Goal: Information Seeking & Learning: Learn about a topic

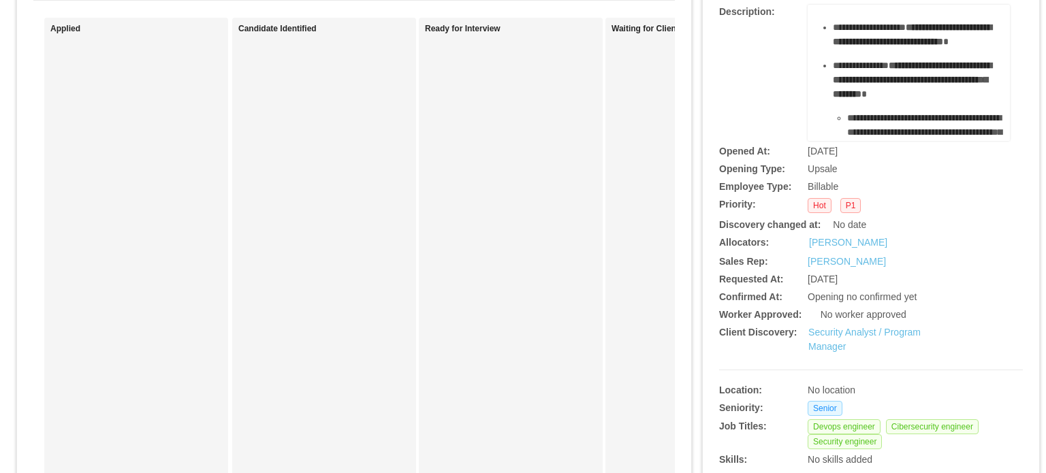
scroll to position [136, 0]
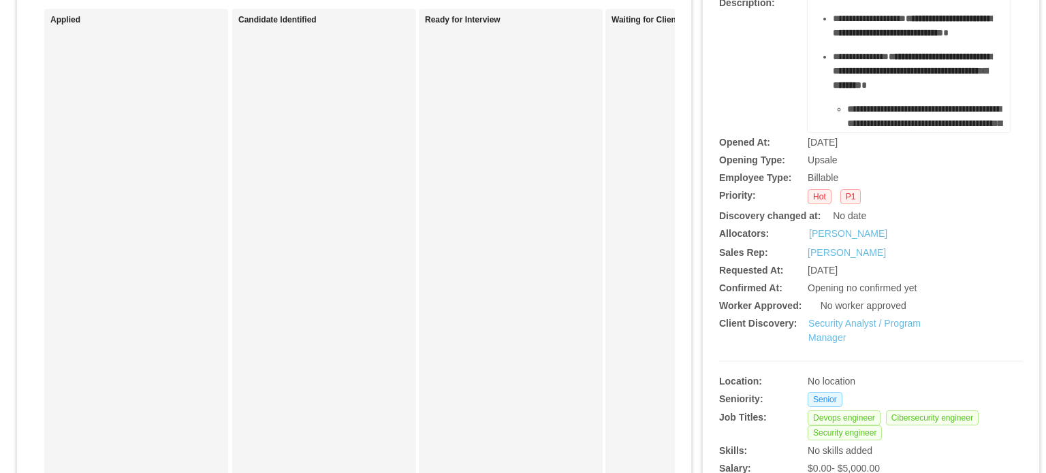
click at [838, 332] on div "Security Analyst / Program Manager" at bounding box center [885, 331] width 152 height 29
click at [821, 334] on link "Security Analyst / Program Manager" at bounding box center [865, 330] width 112 height 25
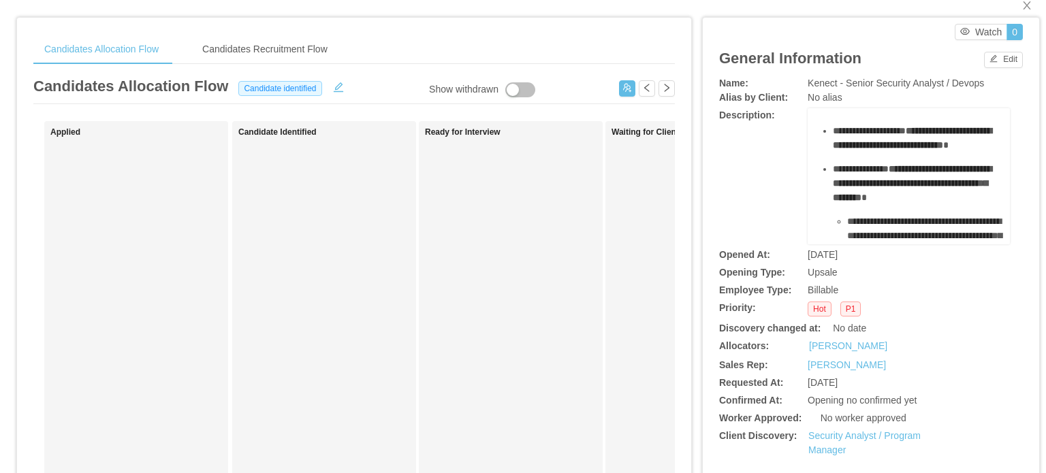
scroll to position [0, 0]
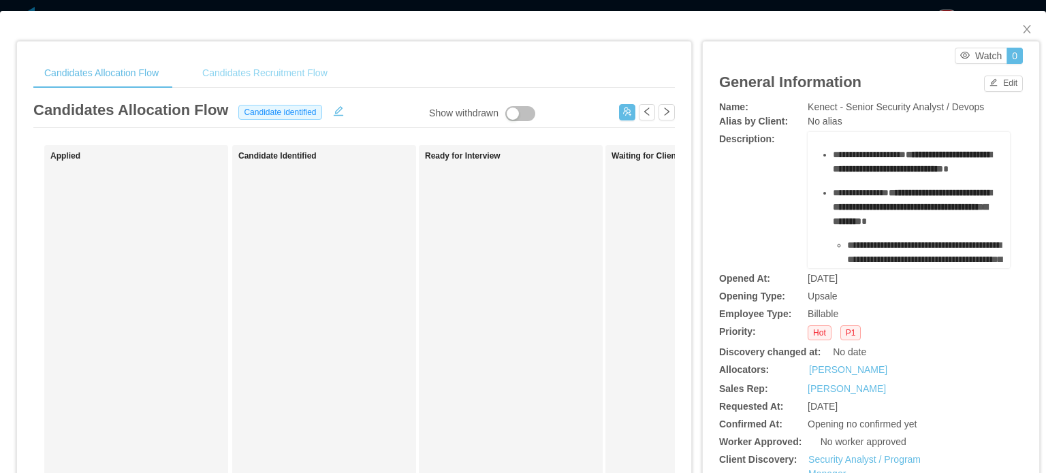
click at [270, 80] on div "Candidates Recruitment Flow" at bounding box center [264, 73] width 147 height 31
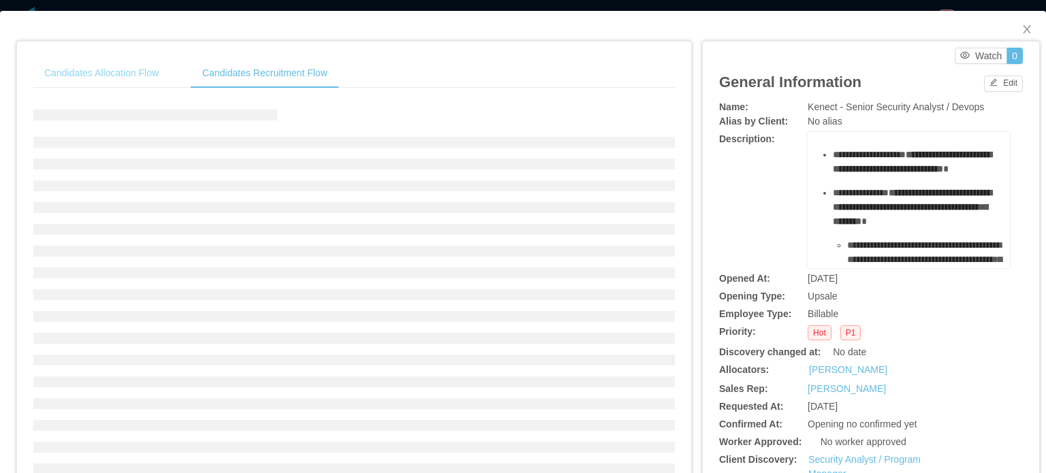
click at [164, 83] on div "Candidates Allocation Flow" at bounding box center [101, 73] width 136 height 31
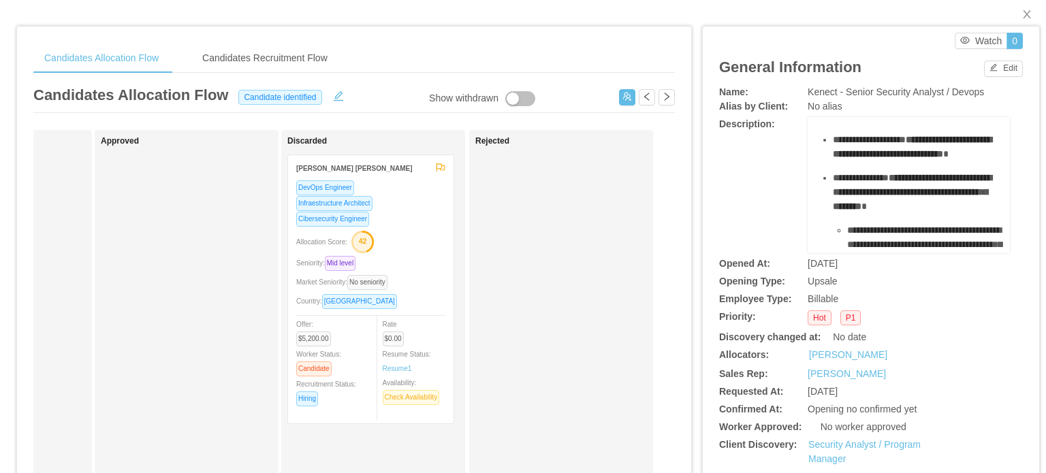
scroll to position [16, 0]
click at [402, 266] on div "Seniority: Mid level" at bounding box center [370, 263] width 149 height 16
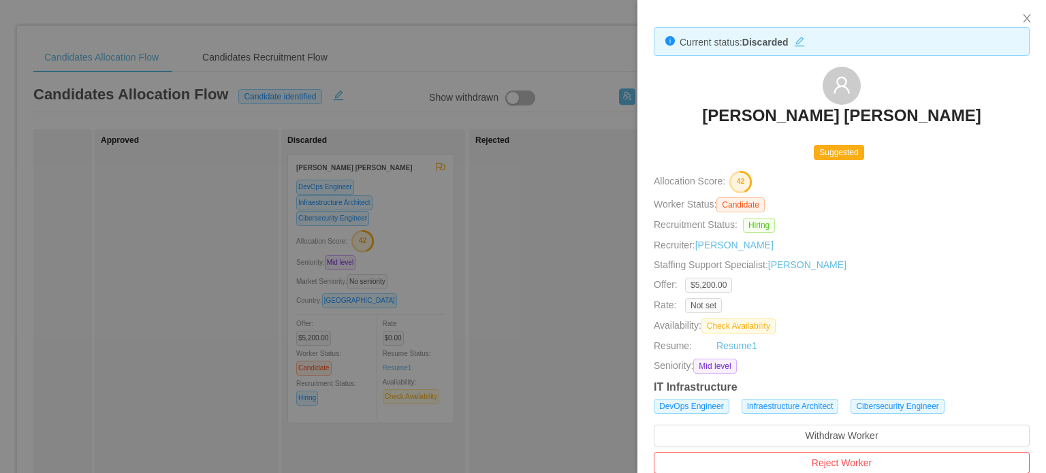
click at [480, 206] on div at bounding box center [523, 236] width 1046 height 473
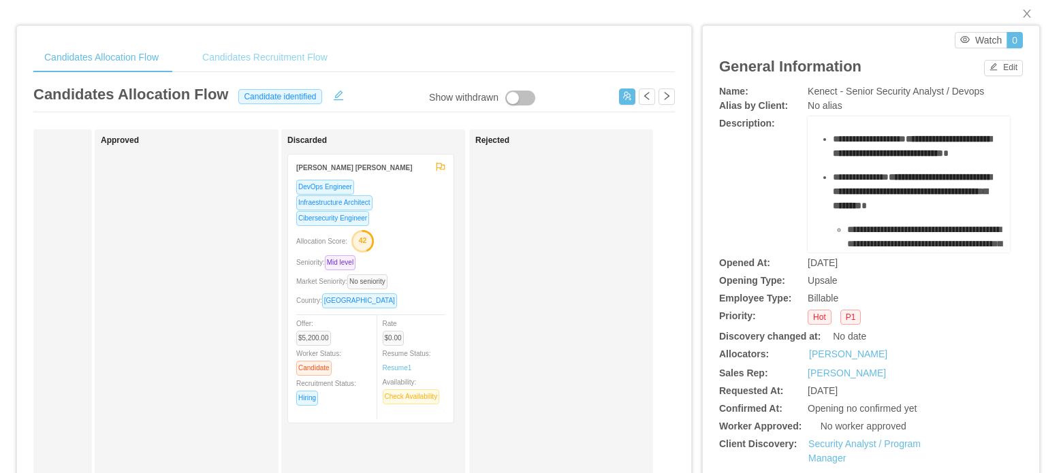
click at [273, 53] on div "Candidates Recruitment Flow" at bounding box center [264, 57] width 147 height 31
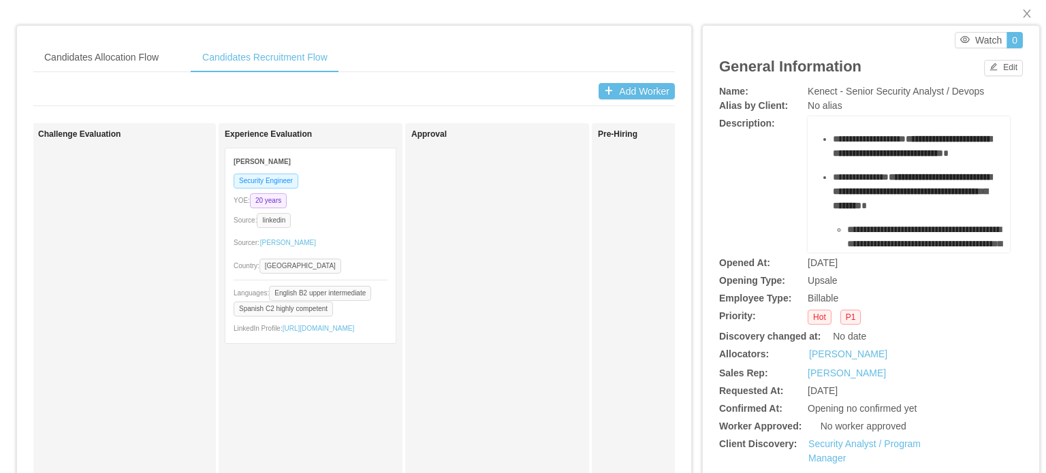
scroll to position [0, 759]
click at [330, 237] on div "Sourcer: Silvia Andrade" at bounding box center [311, 243] width 154 height 22
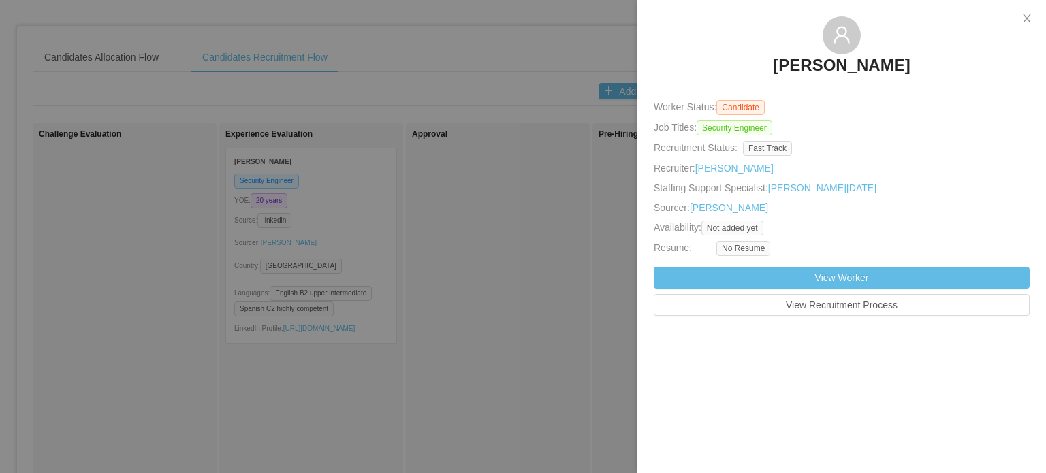
click at [821, 78] on link "Andres Julian Marin" at bounding box center [841, 69] width 137 height 30
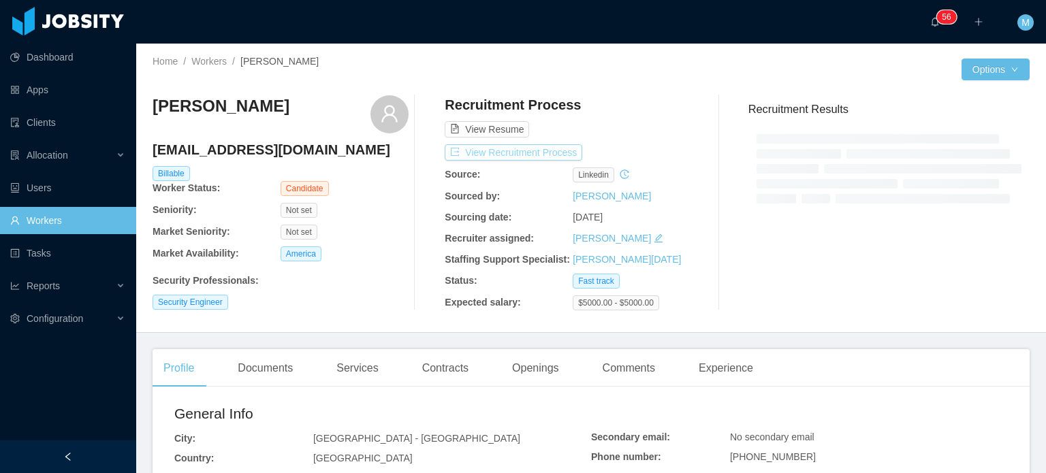
click at [509, 149] on button "View Recruitment Process" at bounding box center [514, 152] width 138 height 16
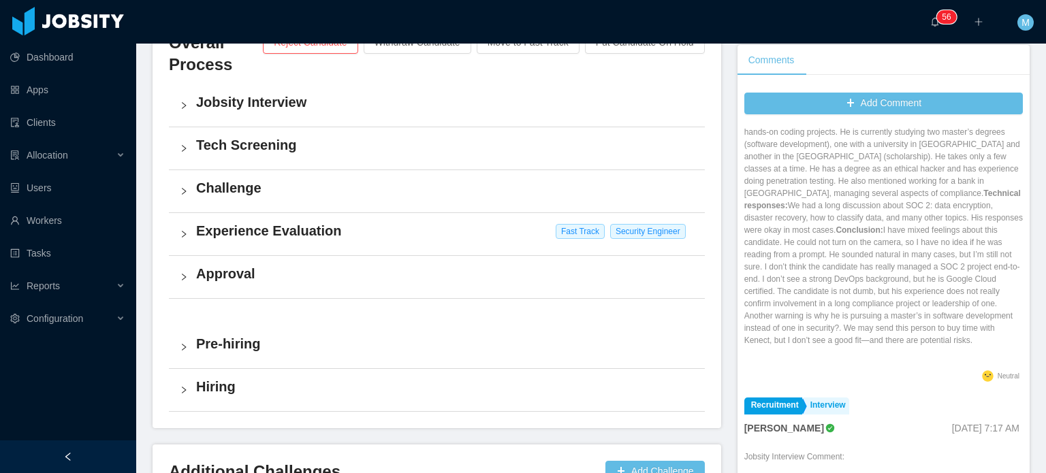
scroll to position [163, 0]
drag, startPoint x: 960, startPoint y: 266, endPoint x: 844, endPoint y: 270, distance: 115.9
click at [844, 270] on p "Communication: The candidate has almost a B2 level. He is affable but more on t…" at bounding box center [883, 199] width 279 height 294
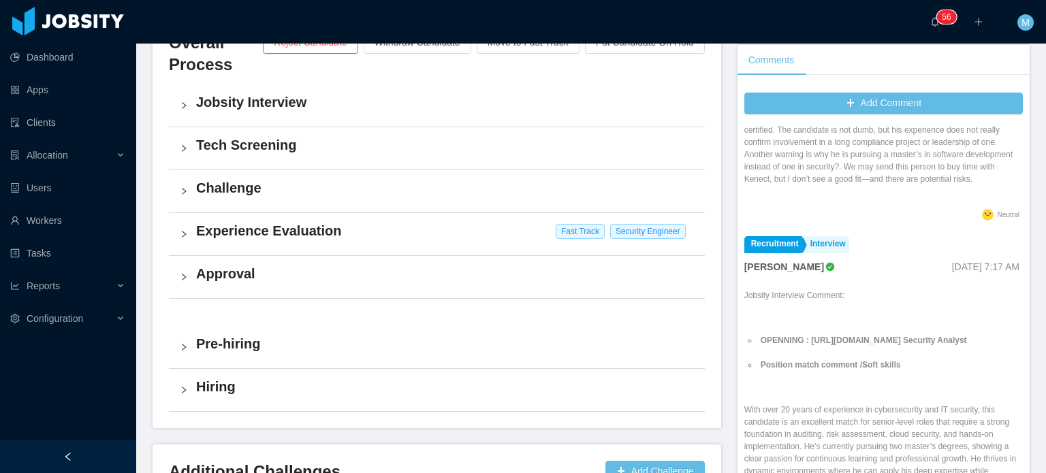
scroll to position [368, 0]
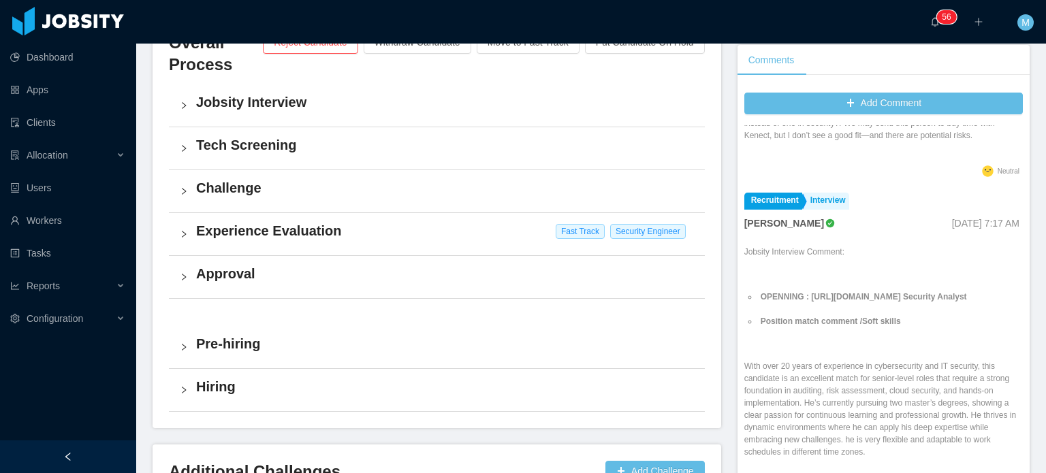
click at [0, 341] on div "Dashboard Apps Clients Allocation Users Workers Tasks Reports Configuration" at bounding box center [68, 204] width 136 height 408
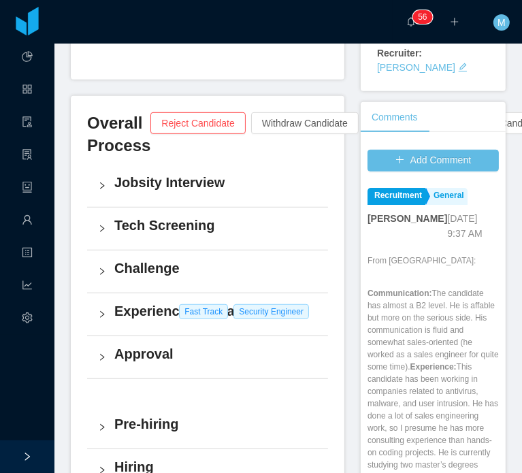
scroll to position [421, 0]
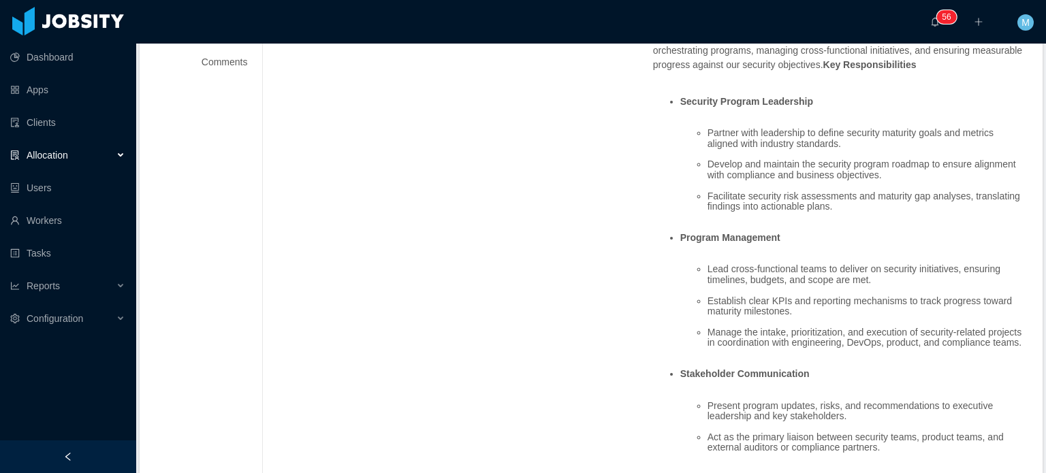
scroll to position [272, 0]
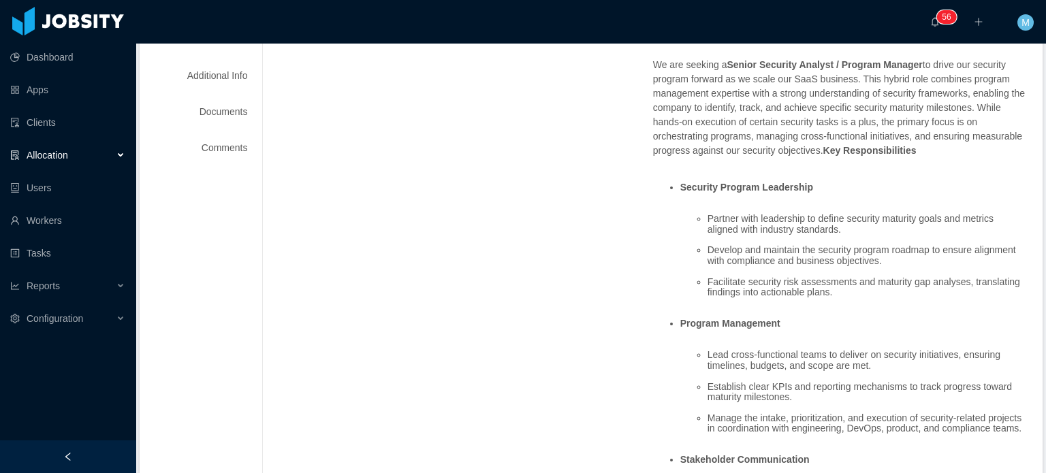
click at [809, 214] on li "Partner with leadership to define security maturity goals and metrics aligned w…" at bounding box center [867, 224] width 319 height 21
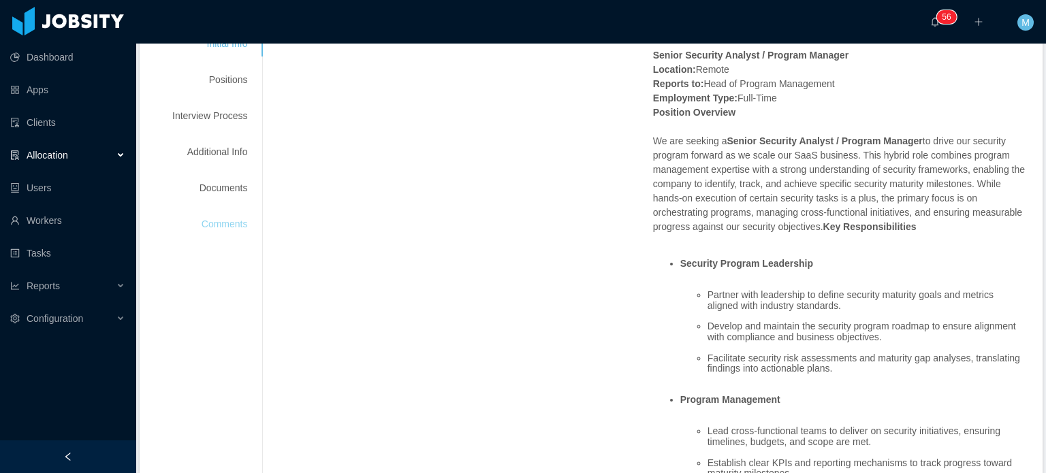
scroll to position [0, 0]
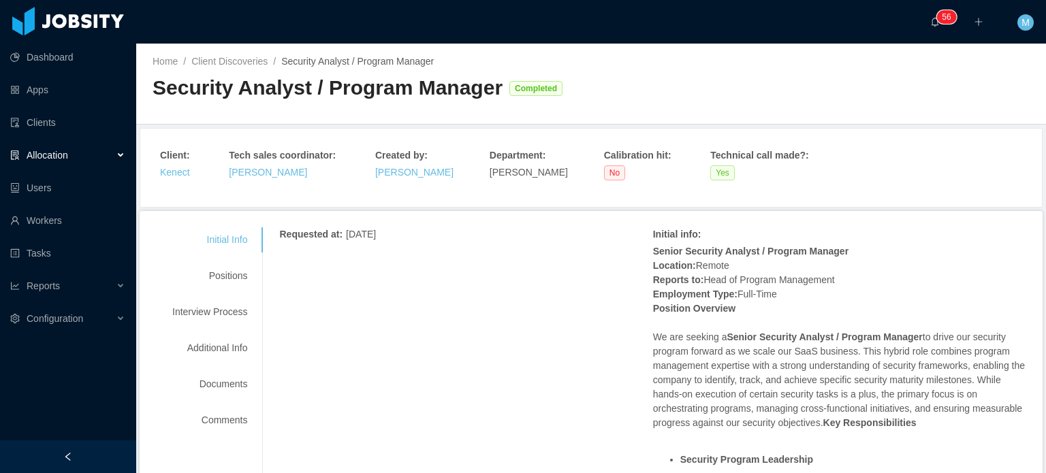
click at [223, 288] on div "Initial Info Positions Interview Process Additional Info Documents Comments" at bounding box center [210, 330] width 108 height 206
click at [210, 278] on div "Positions" at bounding box center [210, 276] width 108 height 25
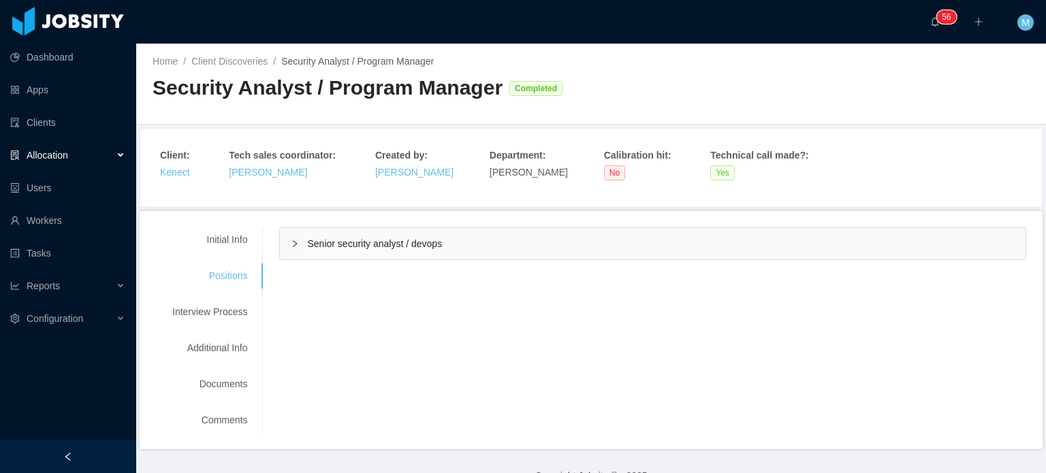
click at [282, 238] on div "Senior security analyst / devops" at bounding box center [653, 243] width 746 height 31
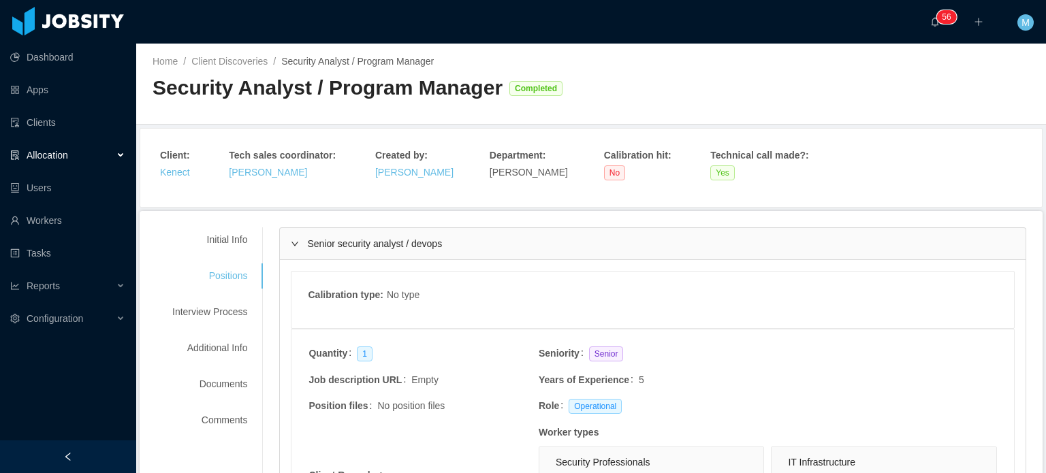
click at [287, 243] on div "Senior security analyst / devops" at bounding box center [653, 243] width 746 height 31
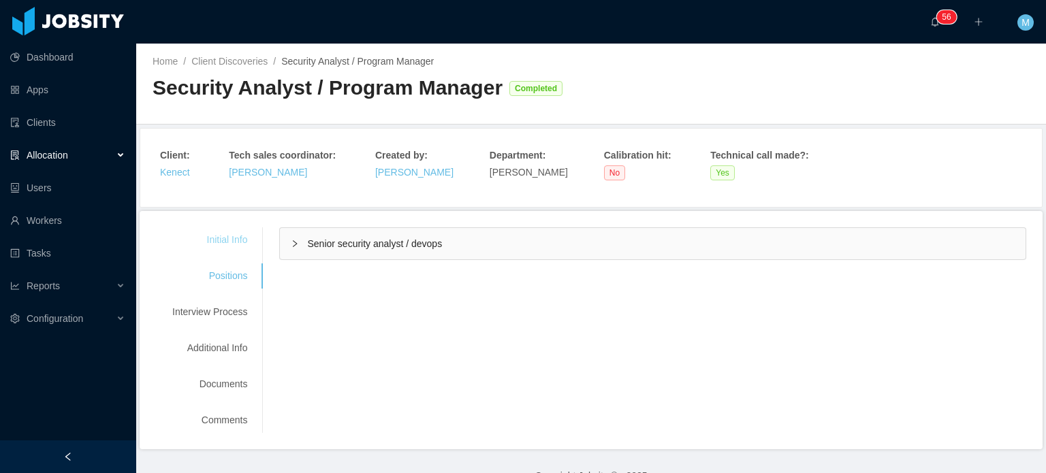
click at [237, 245] on div "Initial Info" at bounding box center [210, 239] width 108 height 25
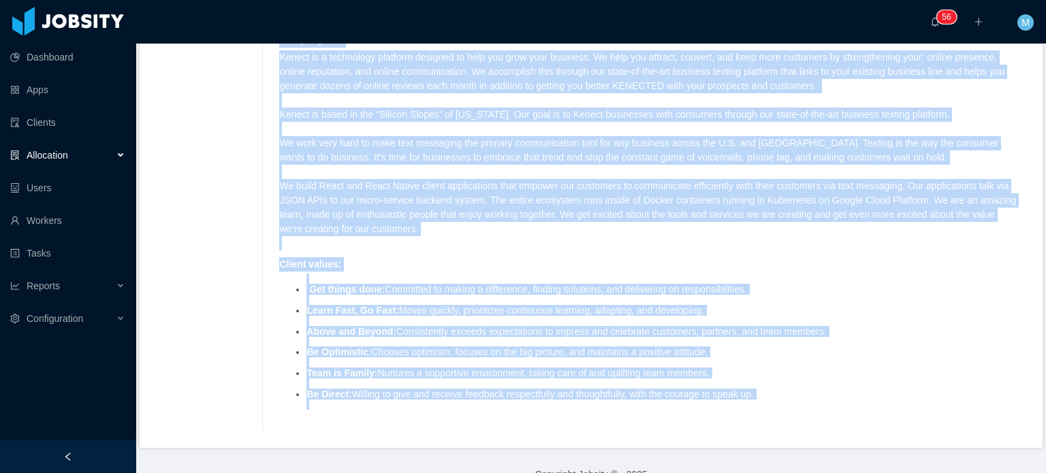
scroll to position [1755, 0]
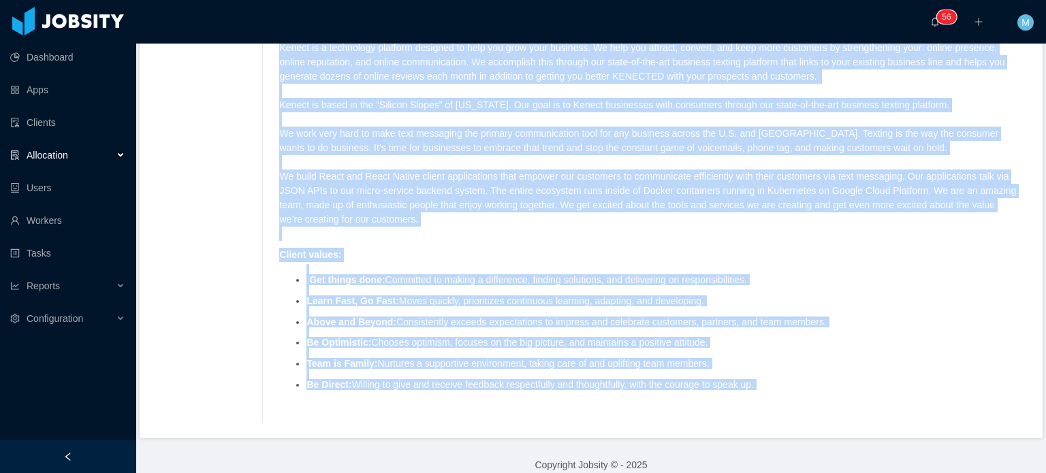
drag, startPoint x: 270, startPoint y: 288, endPoint x: 834, endPoint y: 377, distance: 571.0
copy div "Company bio : Kenect is a technology platform designed to help you grow your bu…"
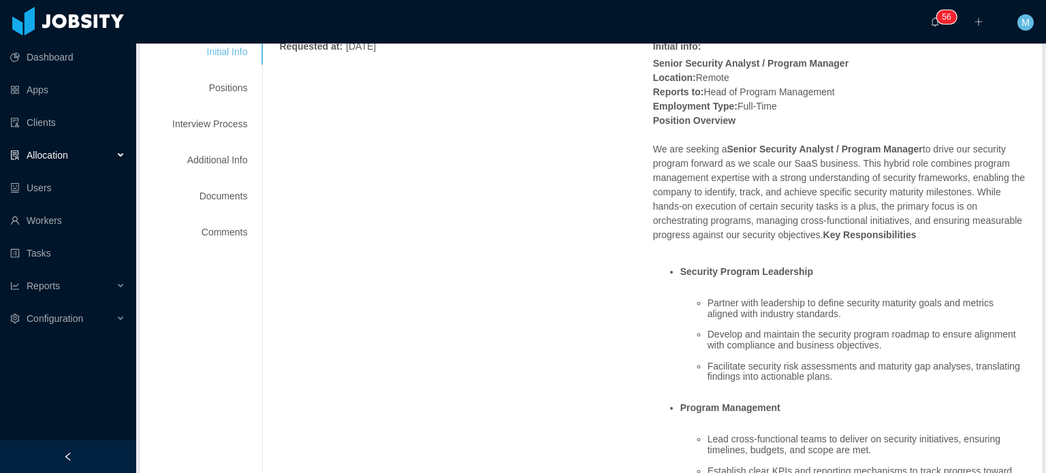
scroll to position [0, 0]
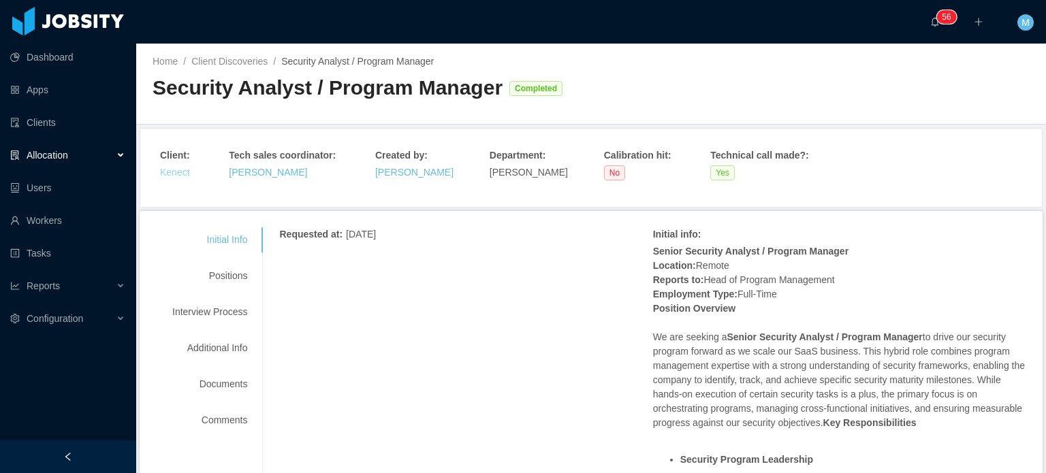
click at [174, 172] on link "Kenect" at bounding box center [175, 172] width 30 height 11
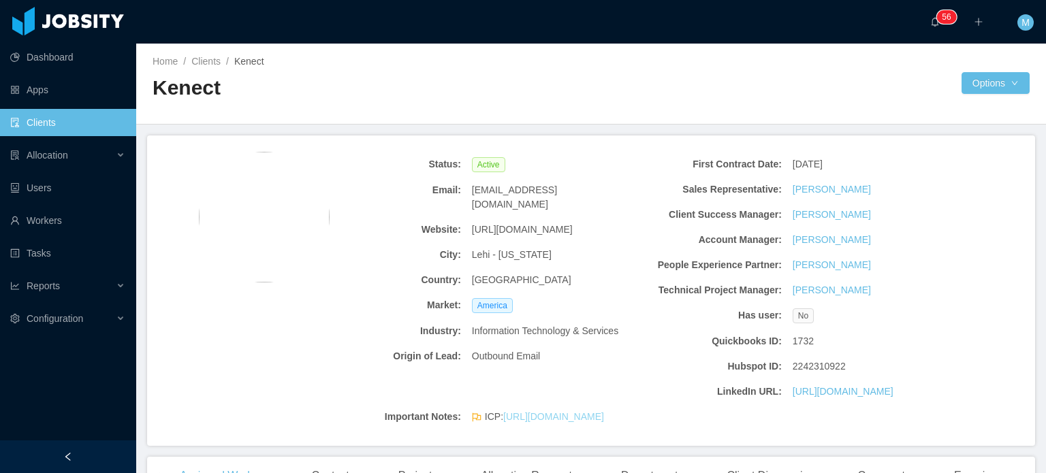
click at [580, 422] on link "https://docs.google.com/document/d/1wQl3Uj0GUET6IBPQoyR2tgwX0gDzJB1cRgeD3y8klbc…" at bounding box center [553, 416] width 101 height 11
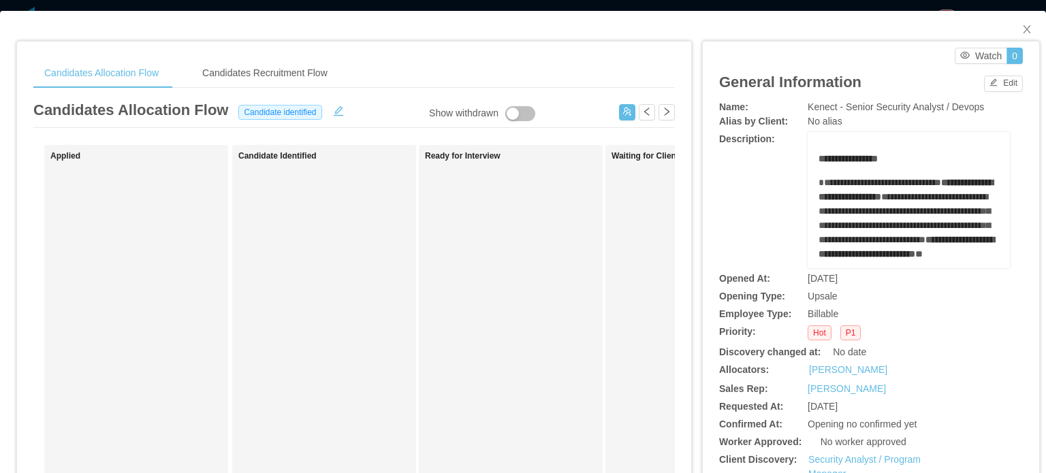
click at [255, 51] on div "Candidates Allocation Flow Candidates Recruitment Flow Candidates Allocation Fl…" at bounding box center [354, 448] width 674 height 812
click at [259, 65] on div "Candidates Recruitment Flow" at bounding box center [264, 73] width 147 height 31
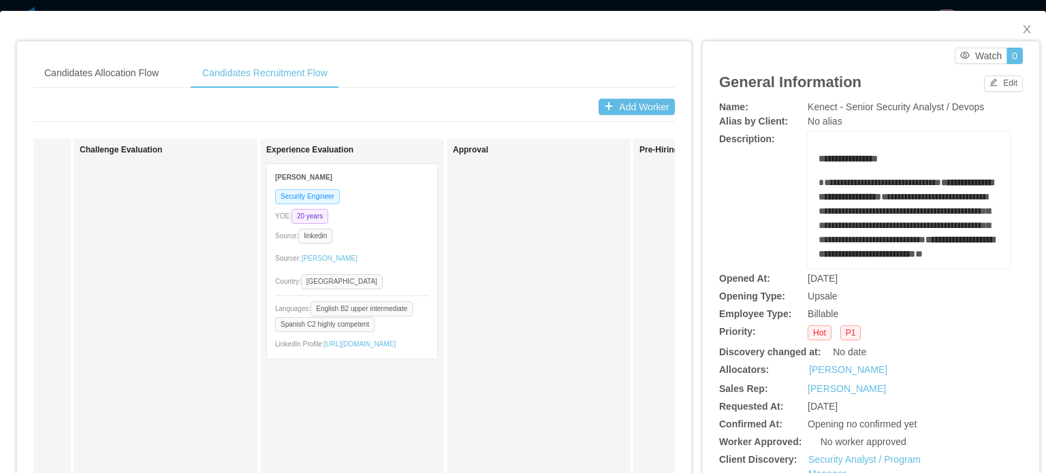
scroll to position [0, 802]
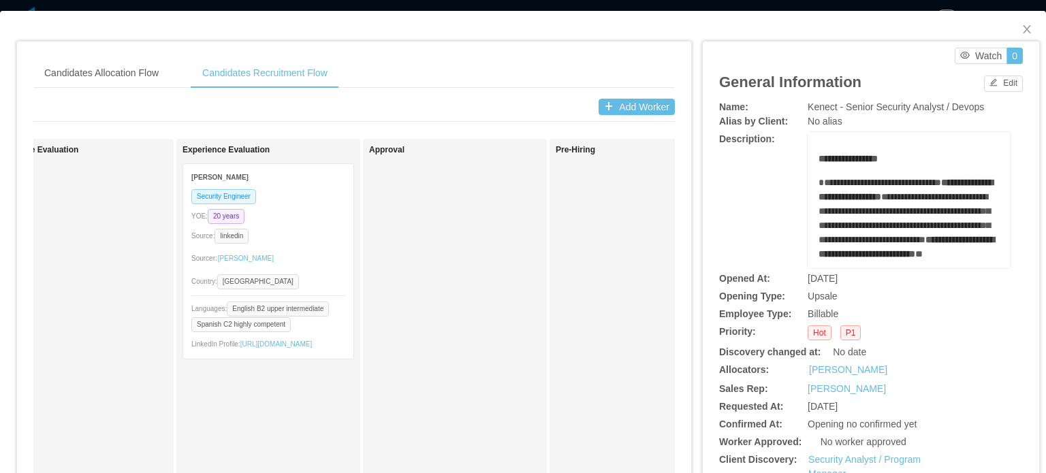
click at [289, 217] on div "YOE: 20 years" at bounding box center [268, 216] width 154 height 16
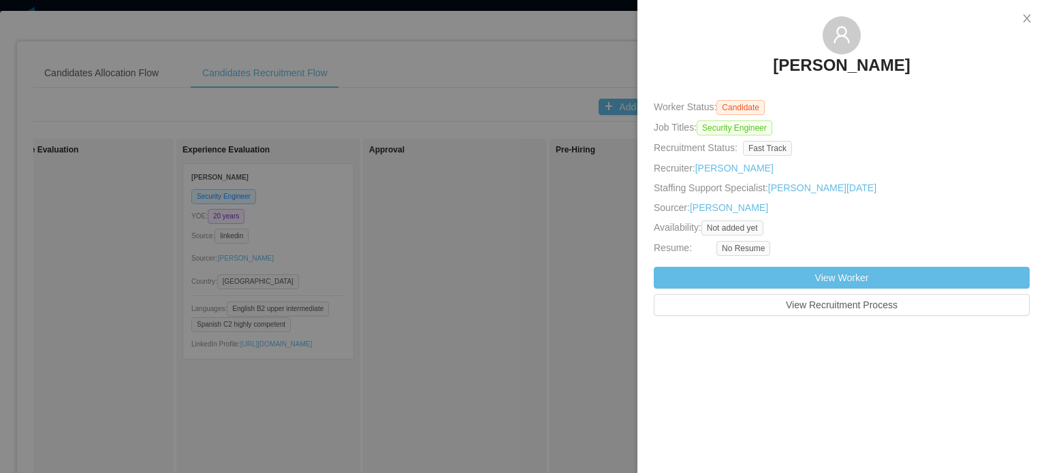
click at [522, 69] on h3 "Andres Julian Marin" at bounding box center [841, 65] width 137 height 22
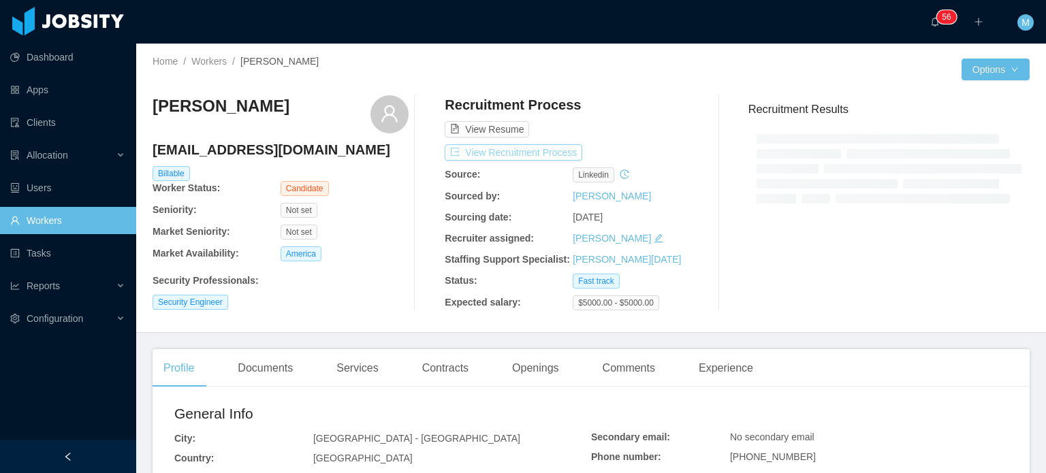
click at [522, 155] on button "View Recruitment Process" at bounding box center [514, 152] width 138 height 16
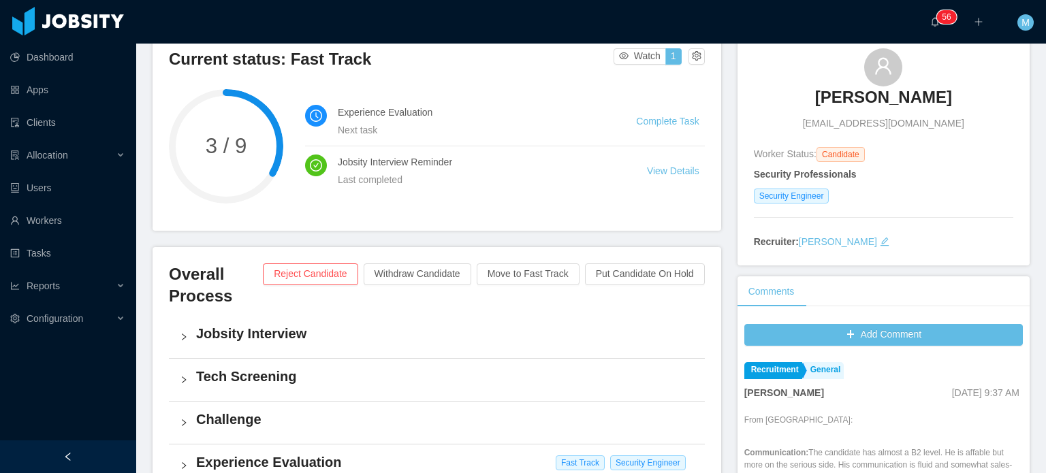
scroll to position [68, 0]
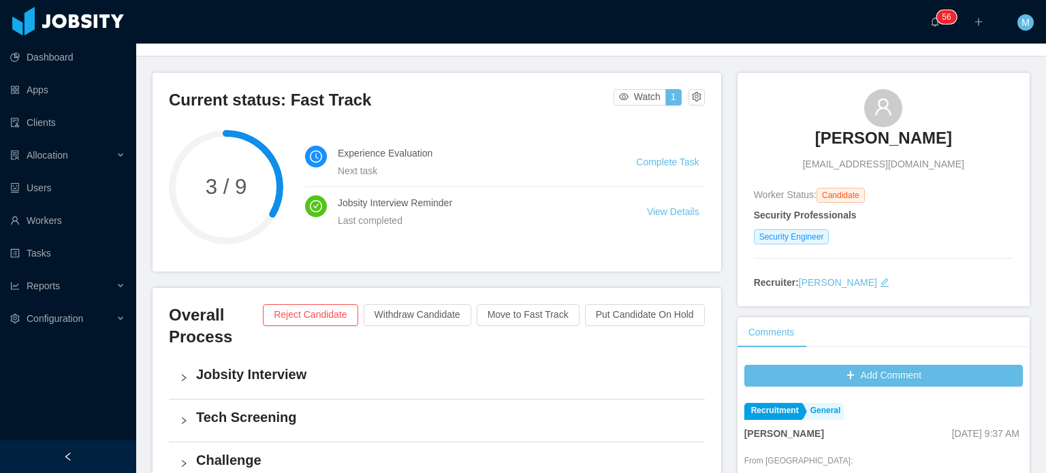
click at [522, 149] on link "Andres Julian Marin" at bounding box center [883, 142] width 137 height 30
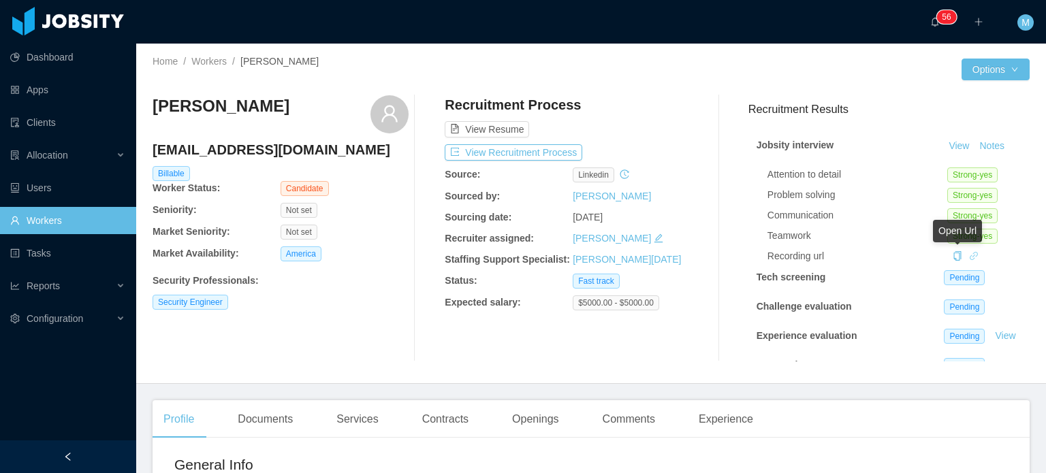
click at [522, 255] on icon "icon: link" at bounding box center [974, 256] width 10 height 10
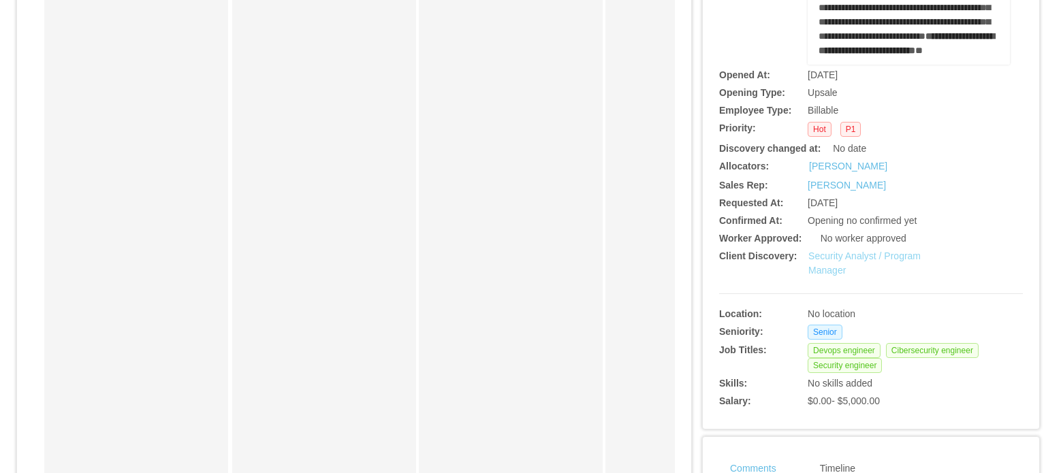
scroll to position [204, 0]
click at [831, 266] on link "Security Analyst / Program Manager" at bounding box center [865, 262] width 112 height 25
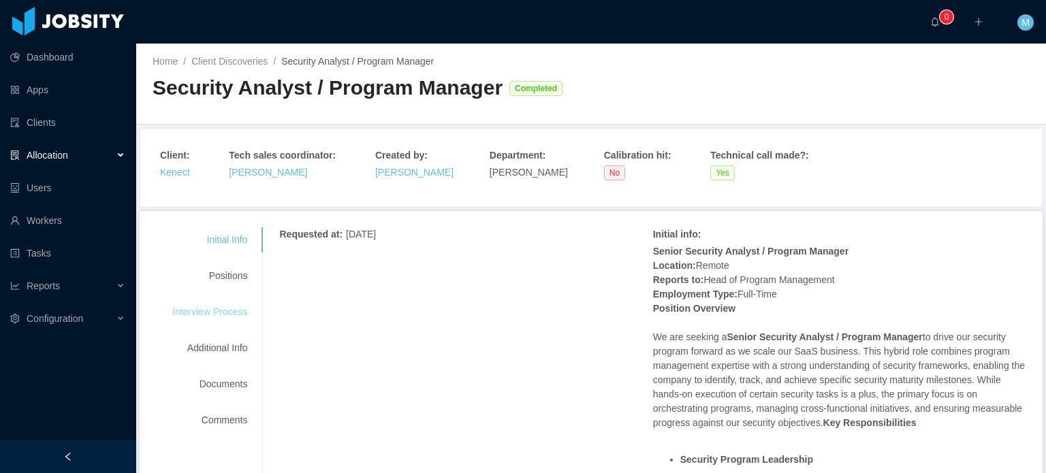
click at [224, 313] on div "Interview Process" at bounding box center [210, 312] width 108 height 25
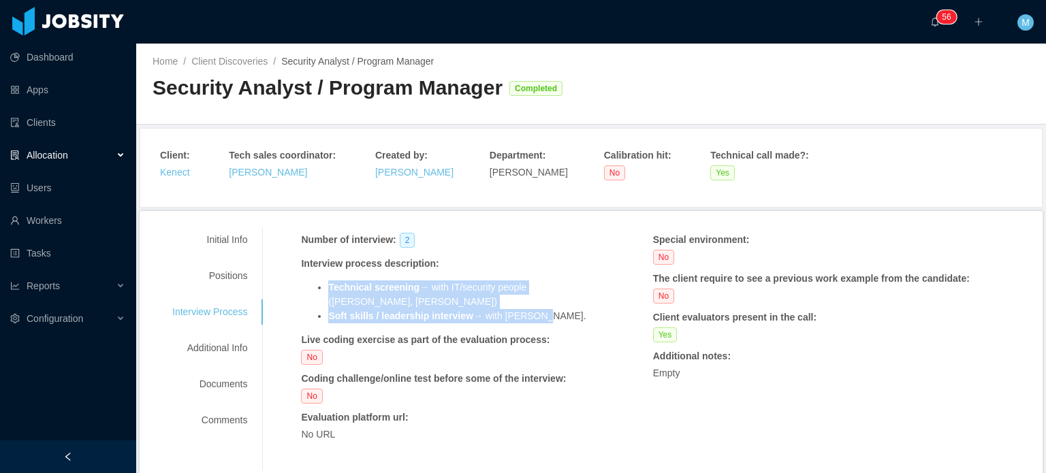
drag, startPoint x: 544, startPoint y: 305, endPoint x: 330, endPoint y: 289, distance: 215.2
click at [330, 289] on ul "Technical screening → with IT/security people ([PERSON_NAME], [PERSON_NAME]) So…" at bounding box center [447, 302] width 293 height 43
copy ul "Technical screening → with IT/security people ([PERSON_NAME], [PERSON_NAME]) So…"
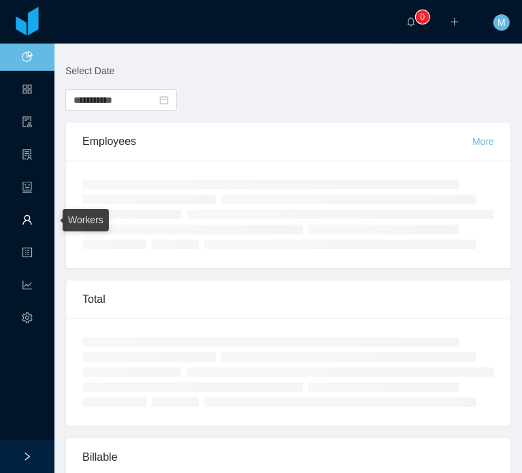
click at [30, 214] on link "Workers" at bounding box center [27, 221] width 11 height 29
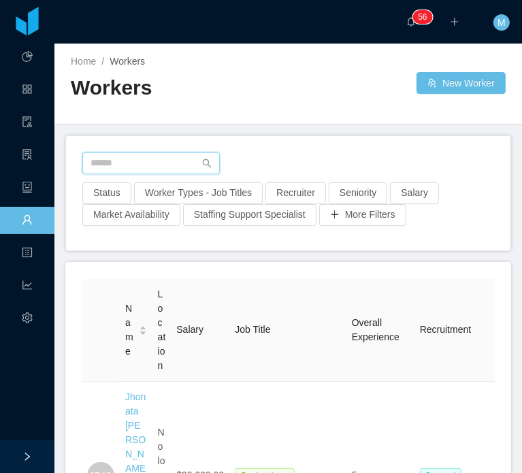
click at [173, 170] on input "text" at bounding box center [151, 164] width 138 height 22
paste input "**********"
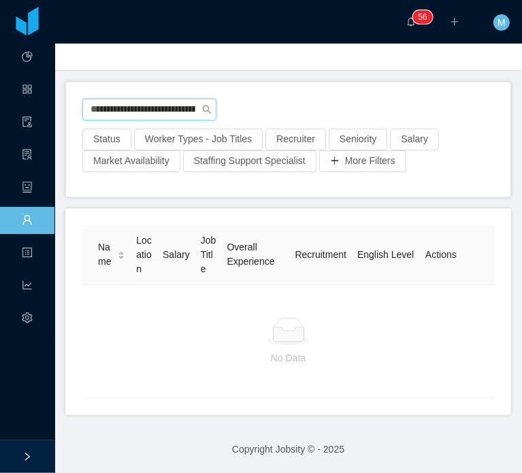
click at [157, 99] on input "**********" at bounding box center [149, 110] width 134 height 22
paste input "text"
type input "**********"
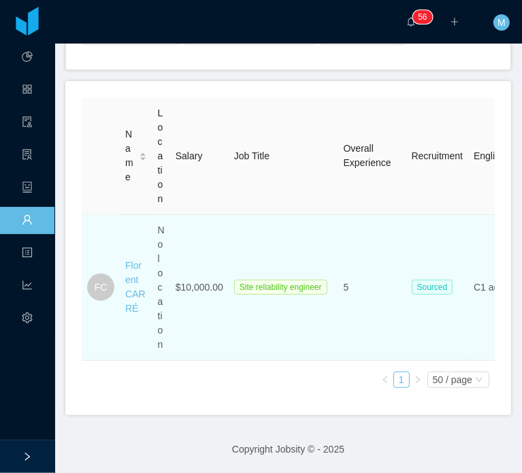
scroll to position [191, 0]
click at [152, 287] on td "Florent CARRÉ" at bounding box center [136, 288] width 33 height 146
click at [138, 285] on link "Florent CARRÉ" at bounding box center [135, 287] width 20 height 54
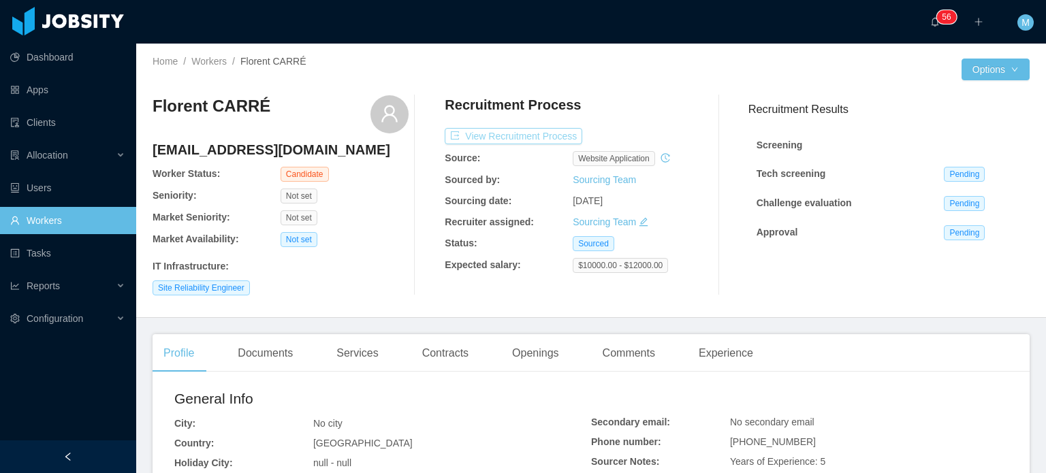
click at [505, 136] on button "View Recruitment Process" at bounding box center [514, 136] width 138 height 16
